Goal: Task Accomplishment & Management: Manage account settings

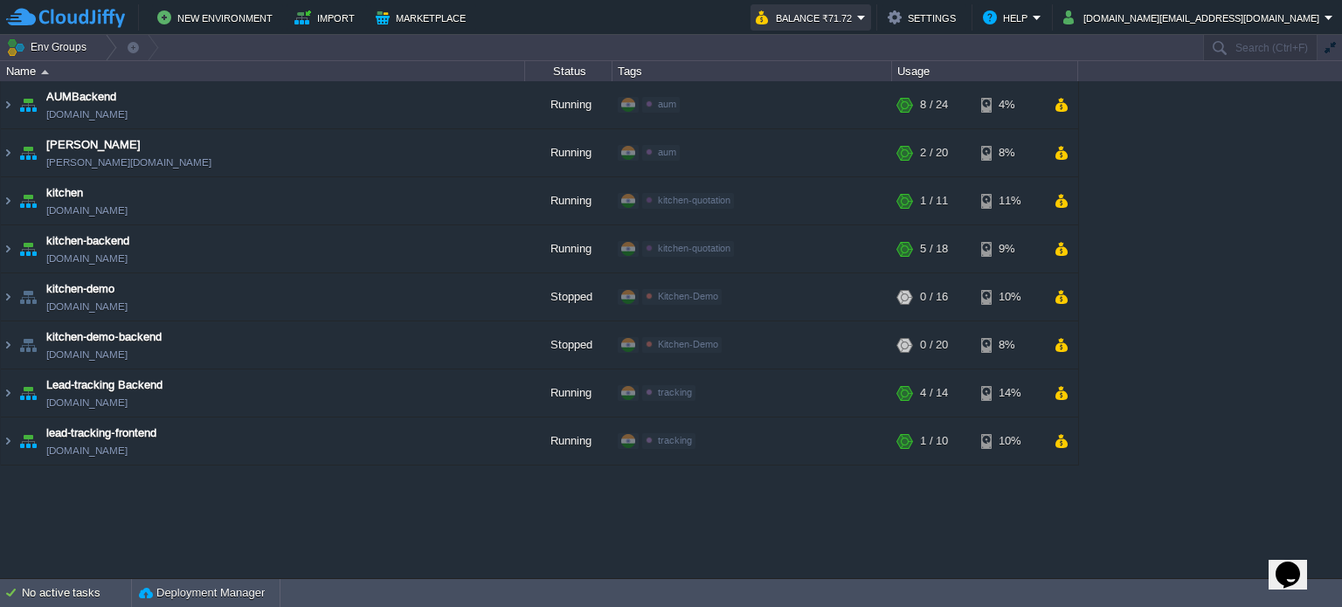
click at [857, 21] on button "Balance ₹71.72" at bounding box center [806, 17] width 101 height 21
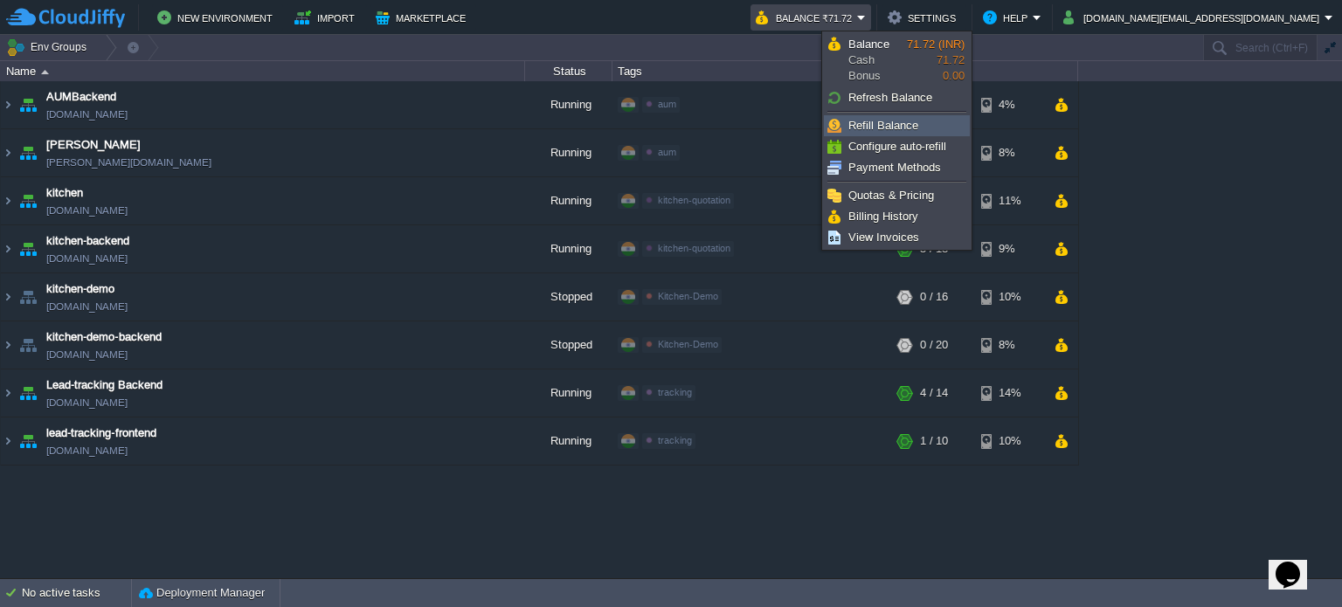
click at [883, 124] on span "Refill Balance" at bounding box center [884, 125] width 70 height 13
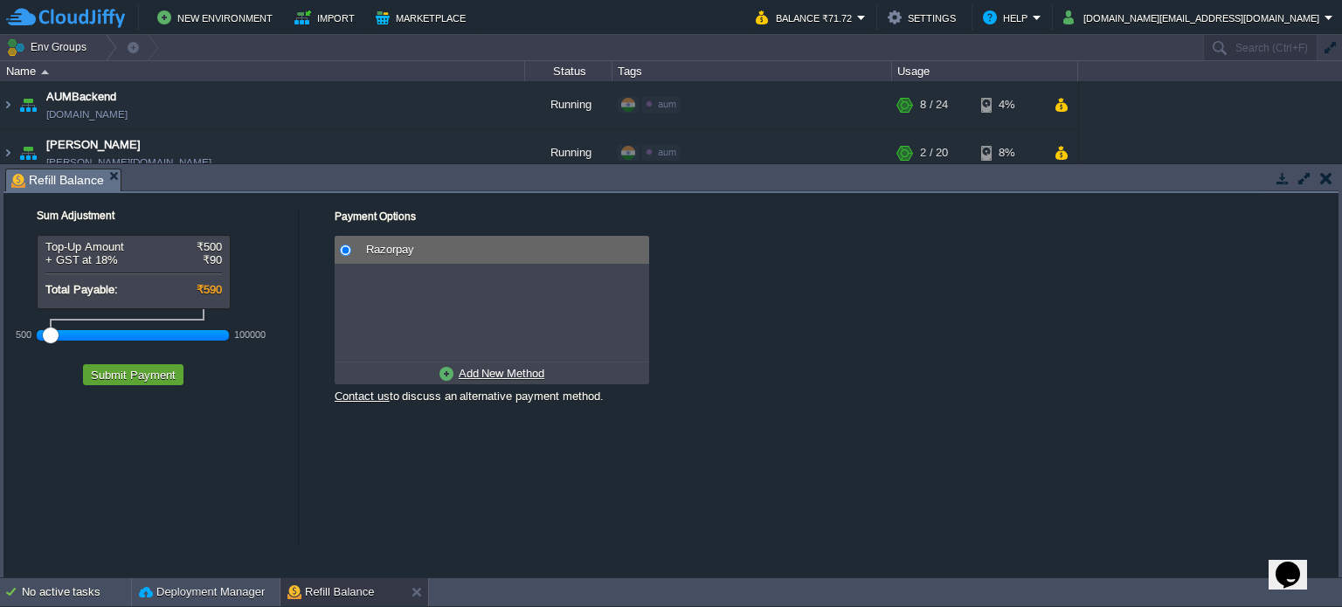
drag, startPoint x: 77, startPoint y: 339, endPoint x: 0, endPoint y: 350, distance: 77.6
click at [0, 350] on div "Tasks Activity Log Archive Git / SVN Refill Balance Sum Adjustment Top-Up Amoun…" at bounding box center [671, 370] width 1342 height 413
click at [145, 375] on button "Submit Payment" at bounding box center [133, 375] width 95 height 16
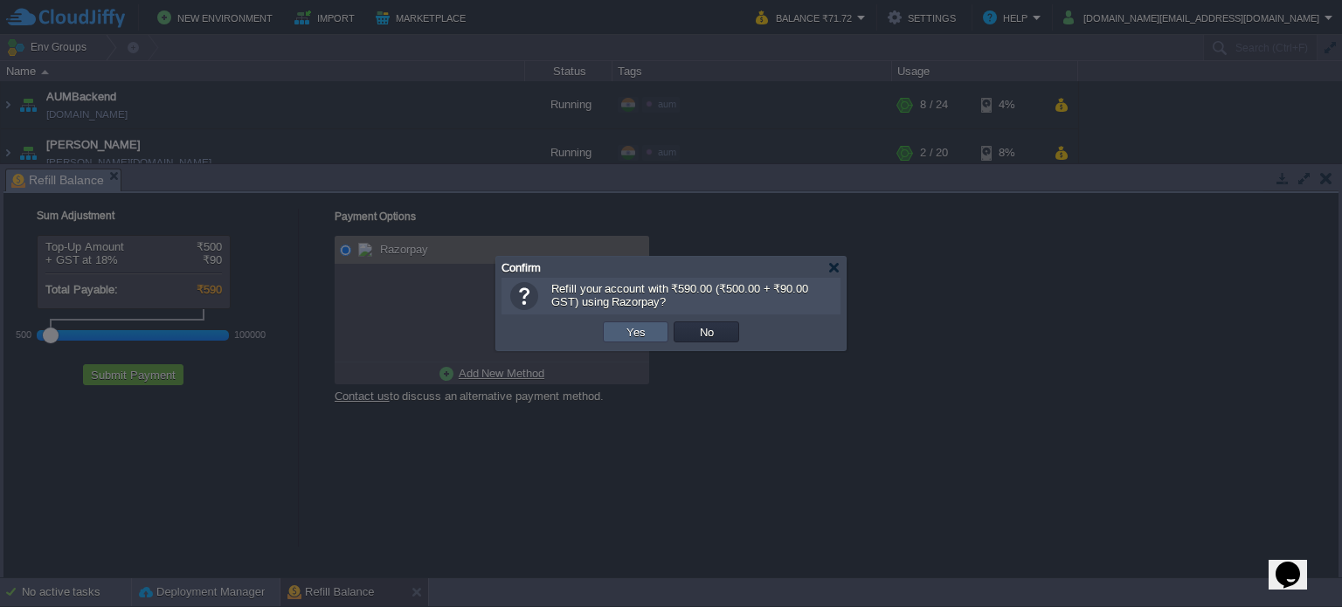
click at [610, 331] on td "Yes" at bounding box center [636, 332] width 66 height 21
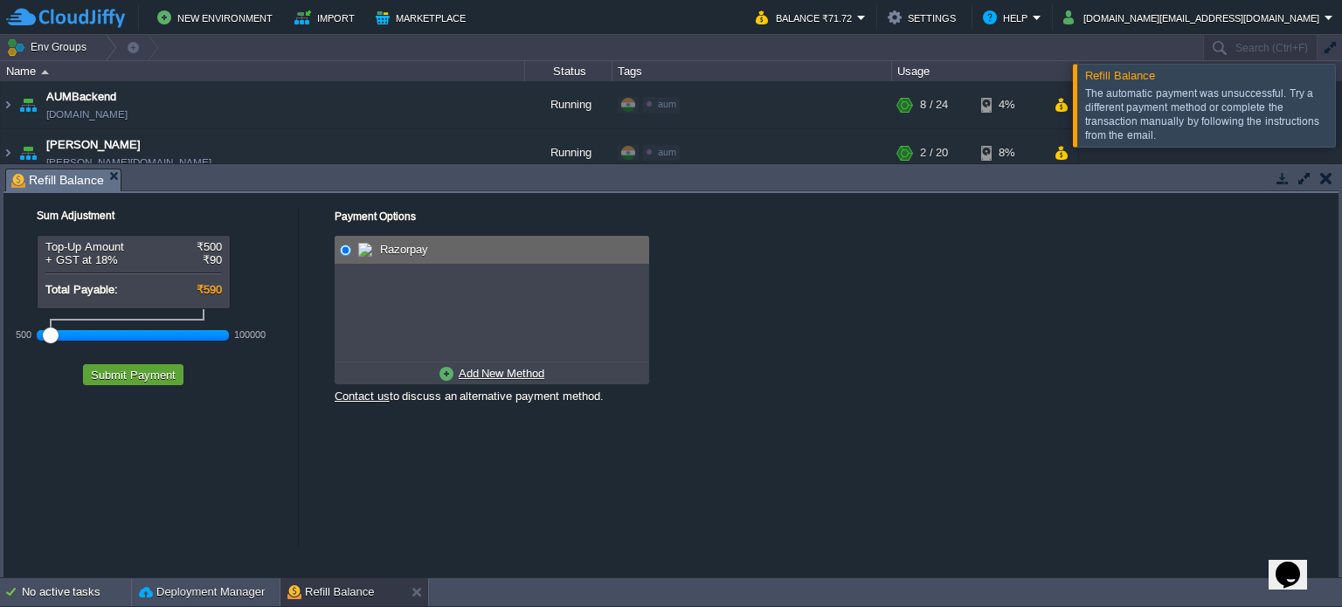
click at [1332, 177] on button "button" at bounding box center [1327, 178] width 12 height 16
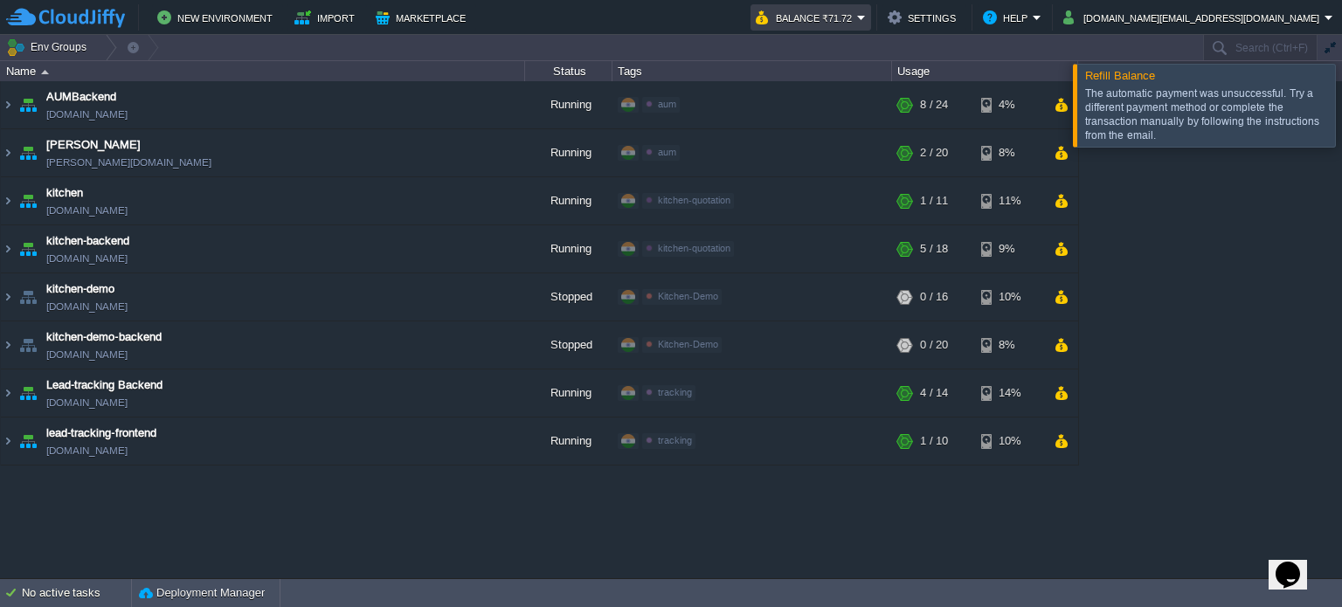
click at [866, 17] on em "Balance ₹71.72" at bounding box center [811, 17] width 110 height 21
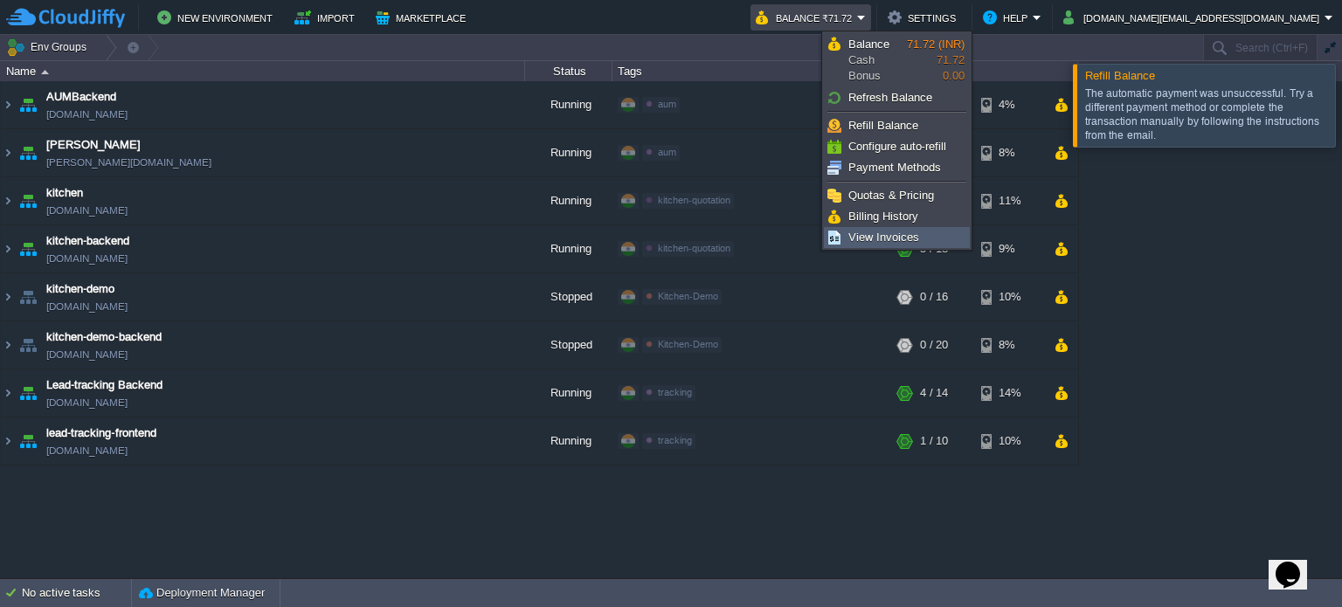
click at [888, 231] on span "View Invoices" at bounding box center [884, 237] width 71 height 13
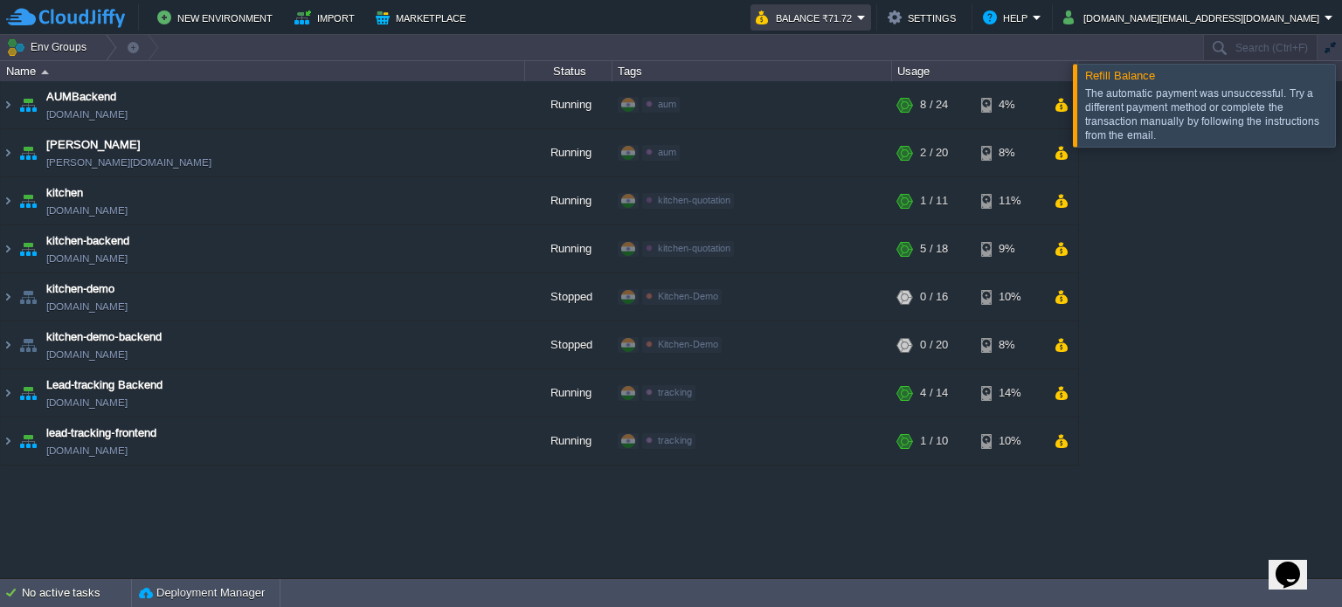
click at [866, 16] on em "Balance ₹71.72" at bounding box center [811, 17] width 110 height 21
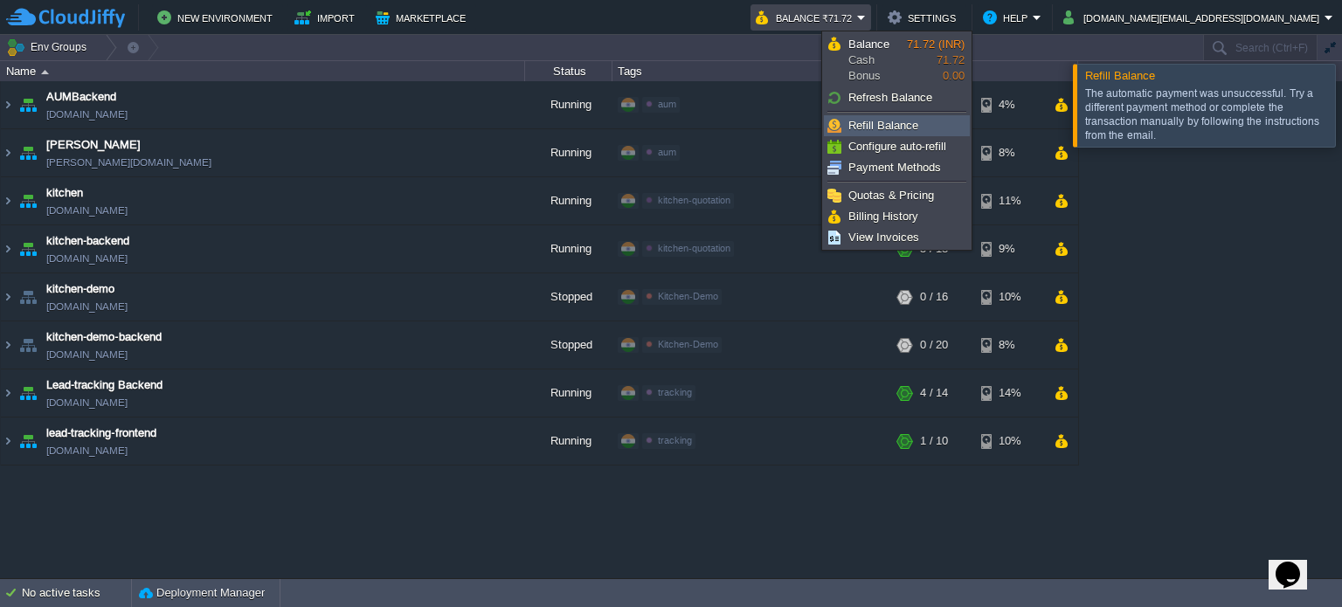
click at [895, 121] on span "Refill Balance" at bounding box center [884, 125] width 70 height 13
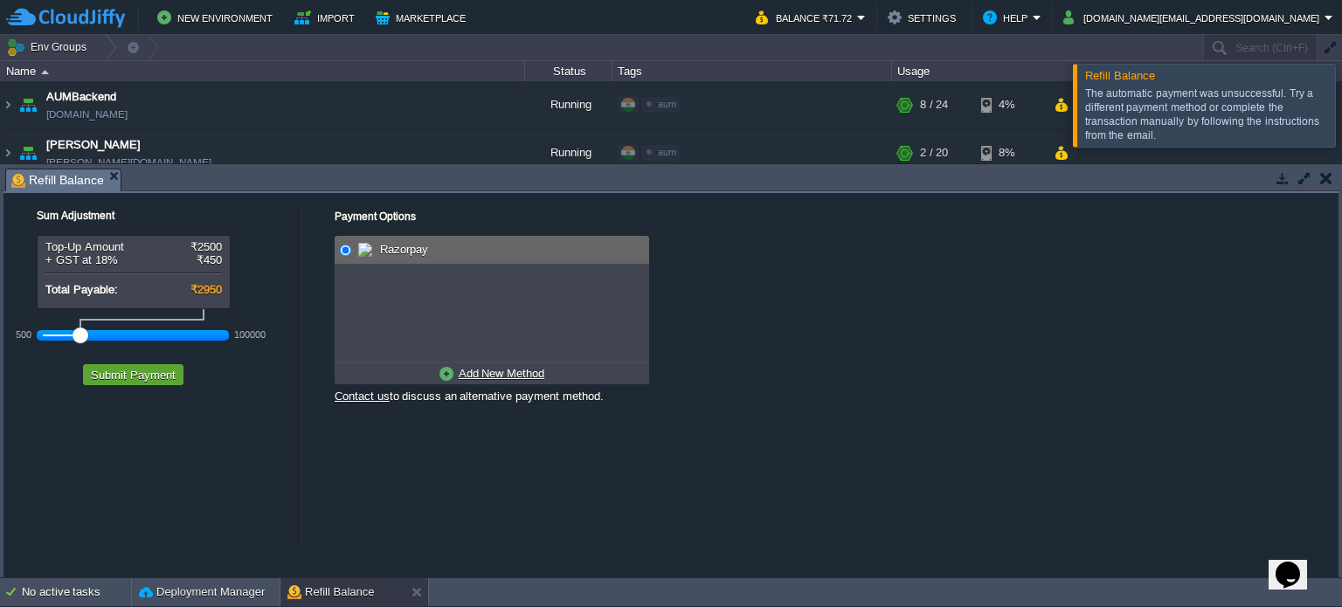
click at [1326, 177] on button "button" at bounding box center [1327, 178] width 12 height 16
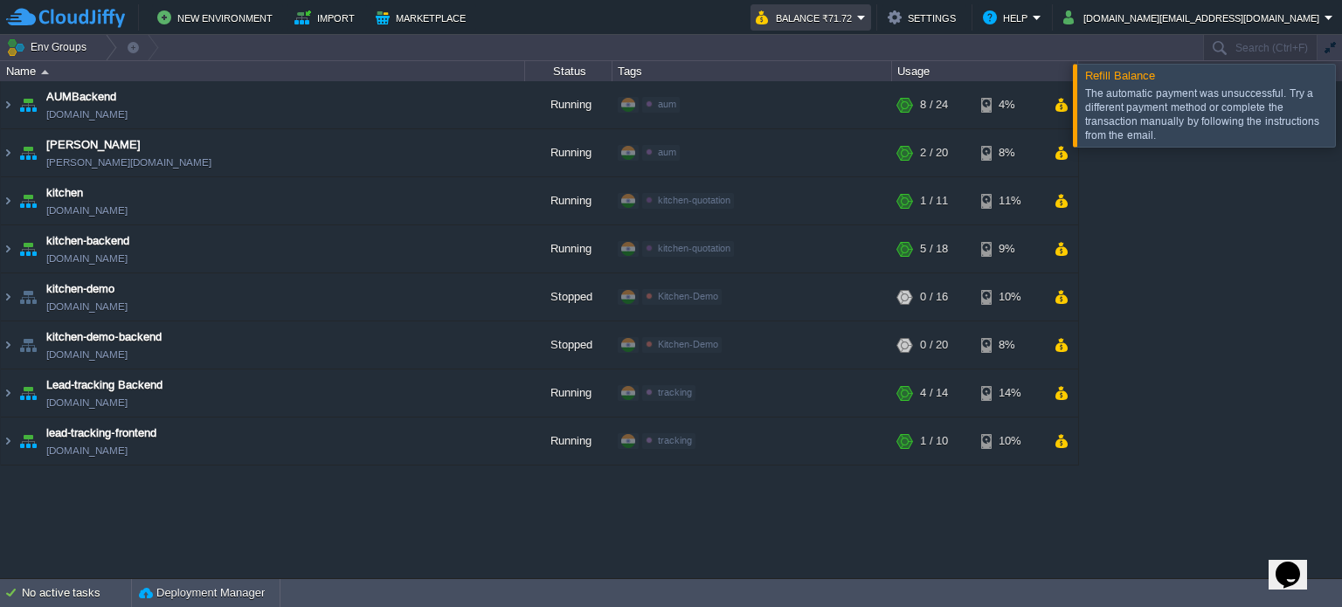
click at [857, 17] on button "Balance ₹71.72" at bounding box center [806, 17] width 101 height 21
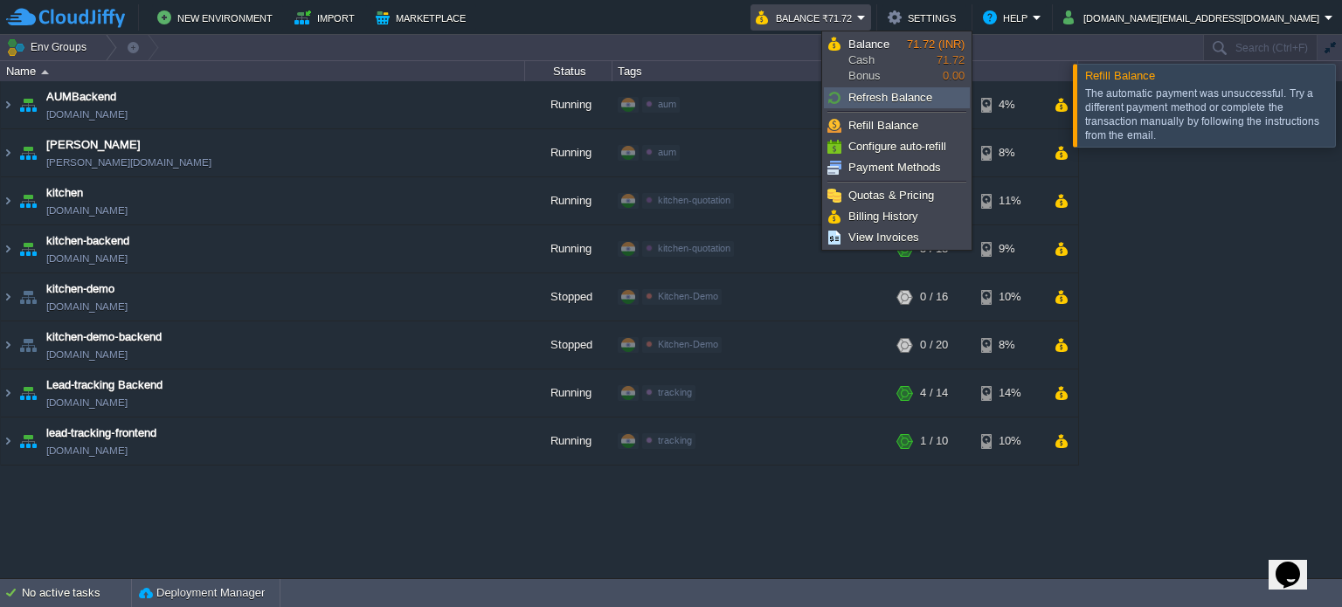
click at [891, 98] on span "Refresh Balance" at bounding box center [891, 97] width 84 height 13
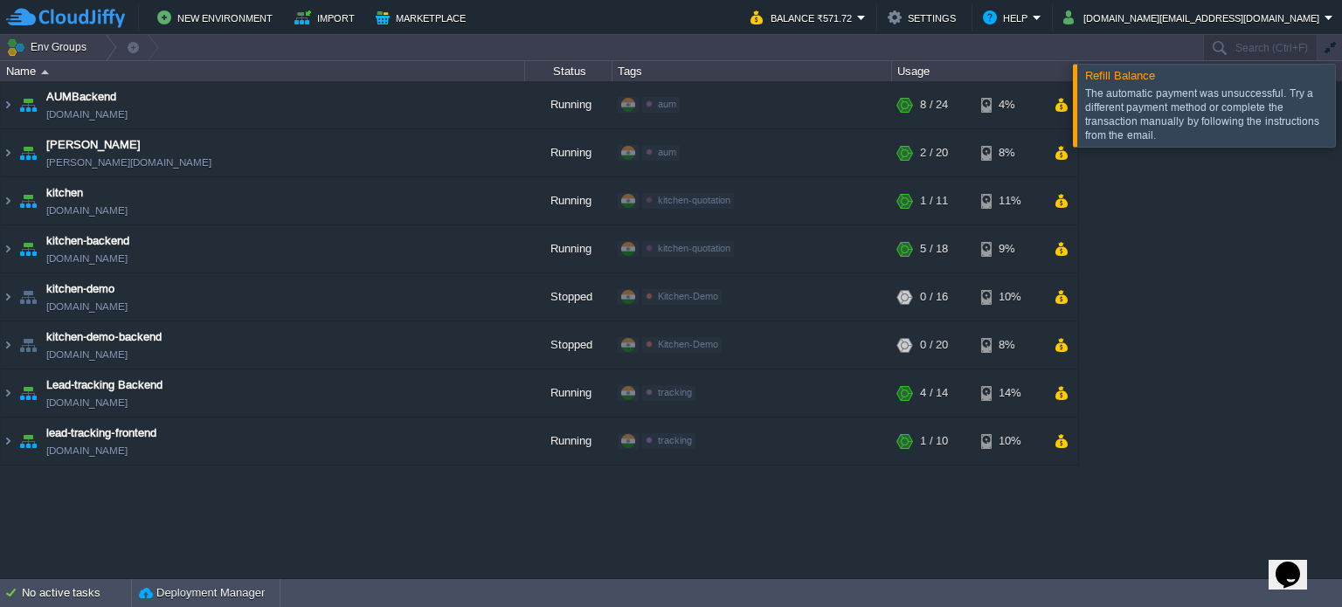
click at [1215, 326] on div "AUMBackend aumbackend.cloudjiffy.net Running aum Edit RAM 24% CPU 1% 8 / 24 4% …" at bounding box center [671, 329] width 1342 height 497
